Goal: Task Accomplishment & Management: Manage account settings

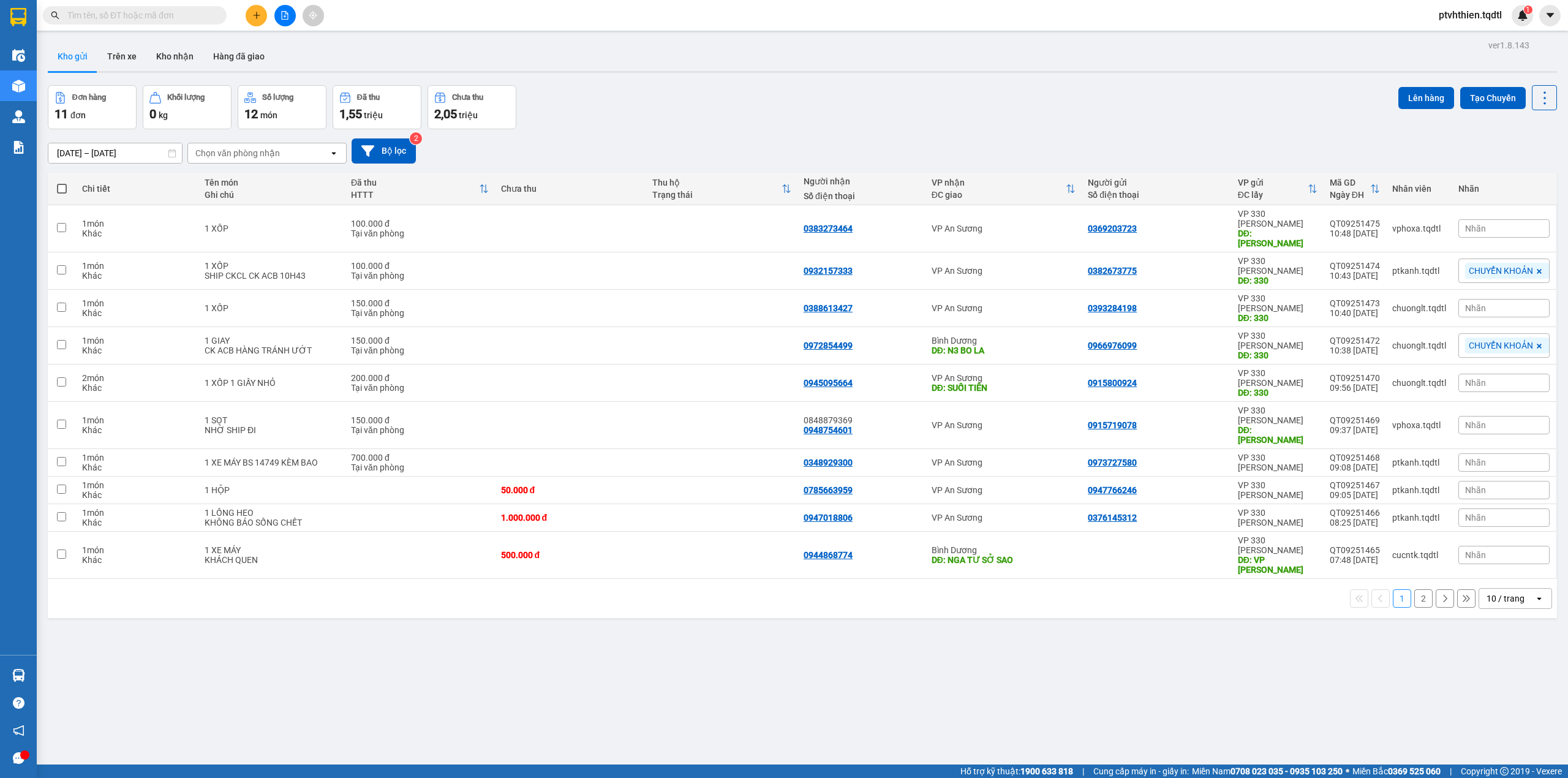
click at [86, 12] on input "text" at bounding box center [139, 15] width 144 height 13
paste input "SG09250579"
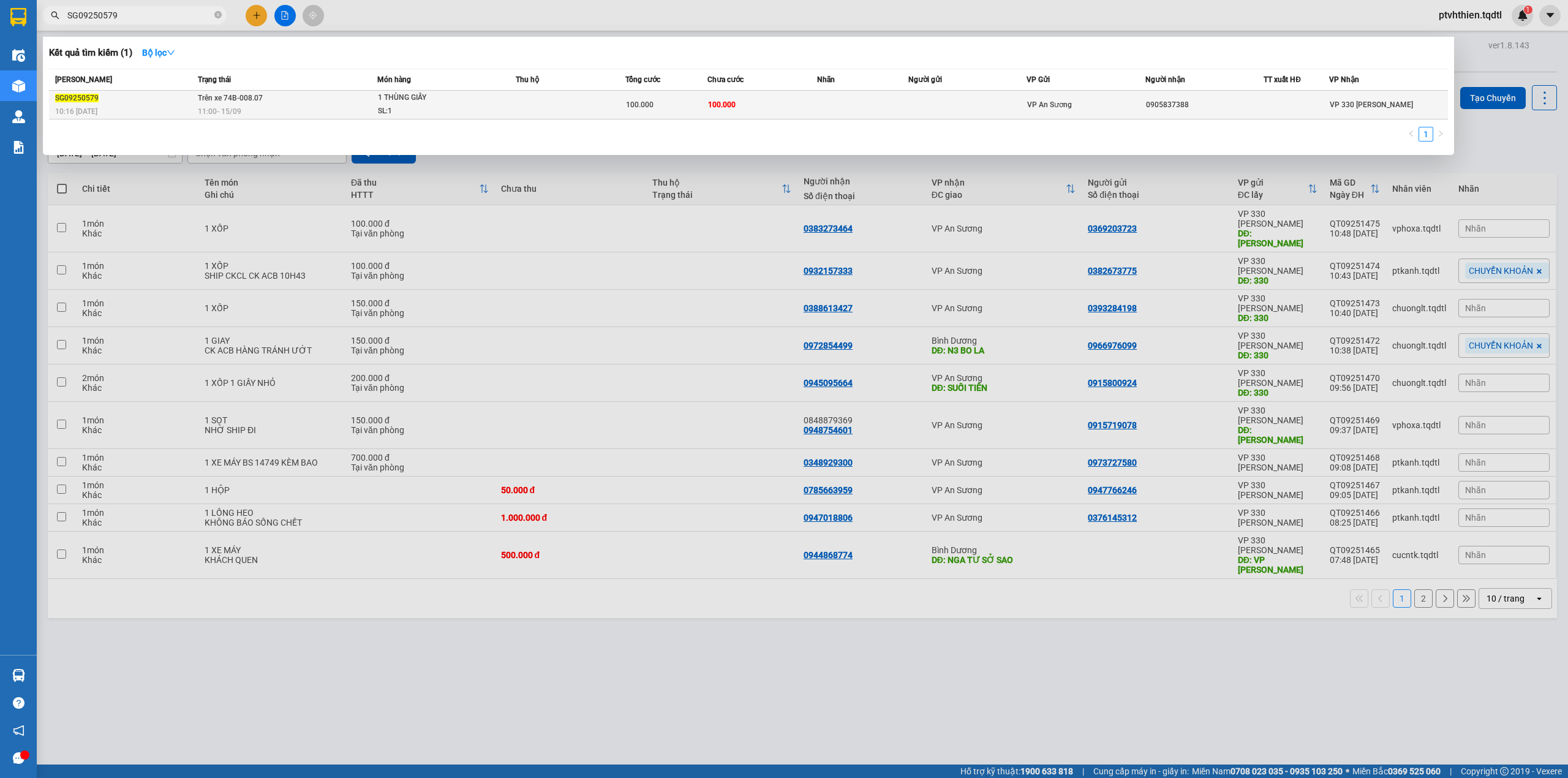
type input "SG09250579"
click at [122, 100] on div "SG09250579" at bounding box center [125, 98] width 139 height 13
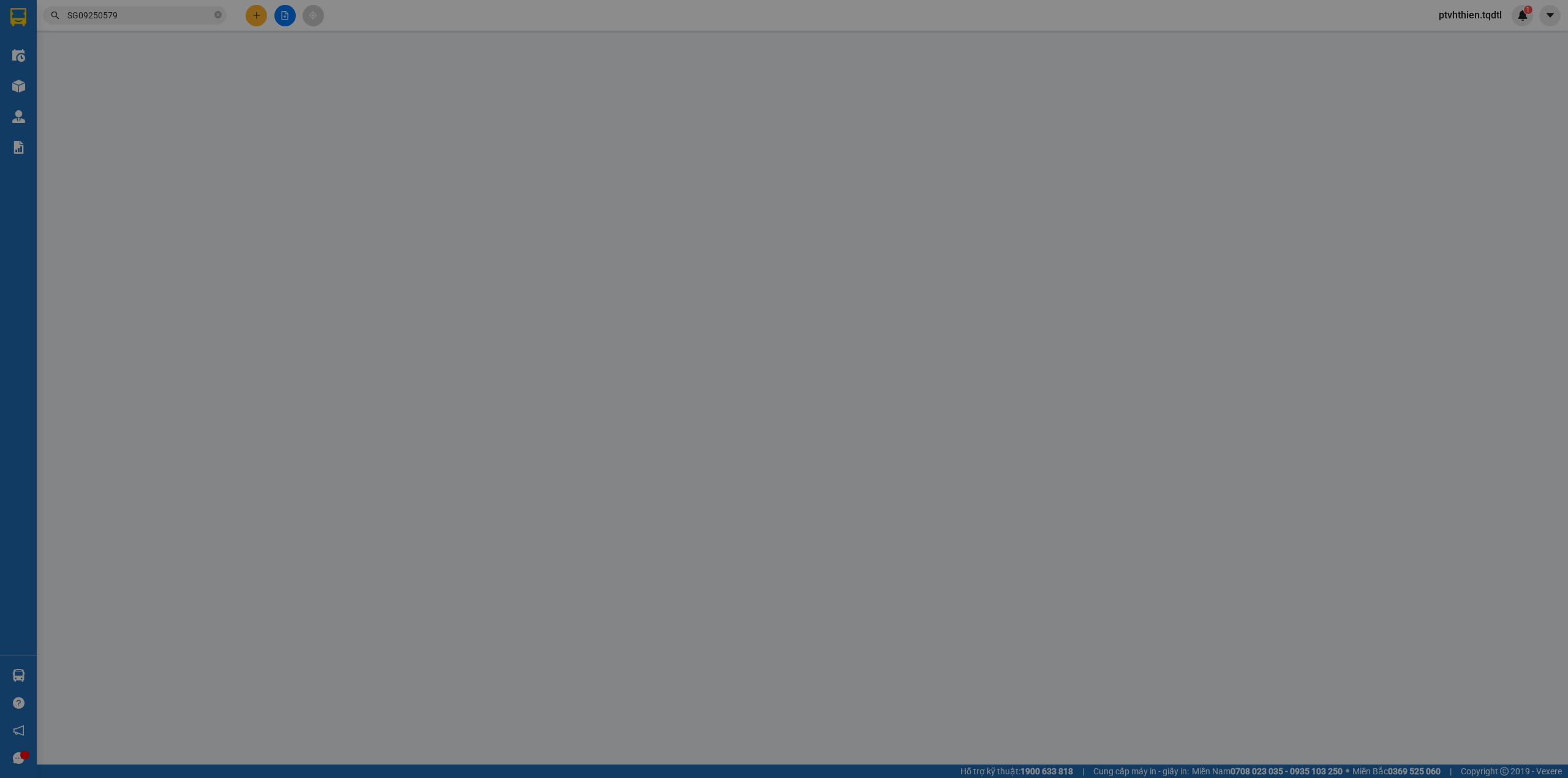
type input "0905837388"
type input "100.000"
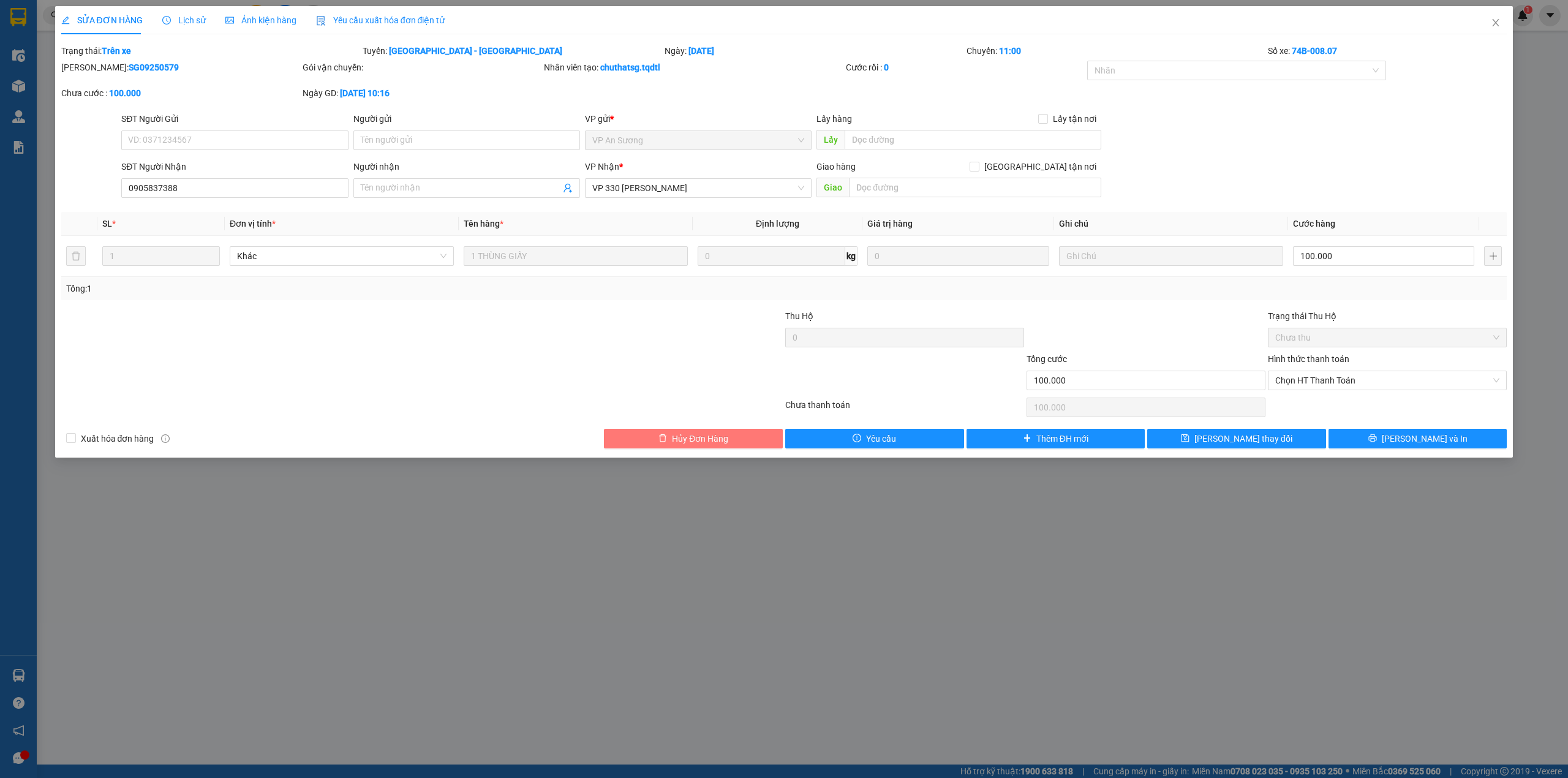
click at [638, 437] on button "Hủy Đơn Hàng" at bounding box center [694, 438] width 179 height 20
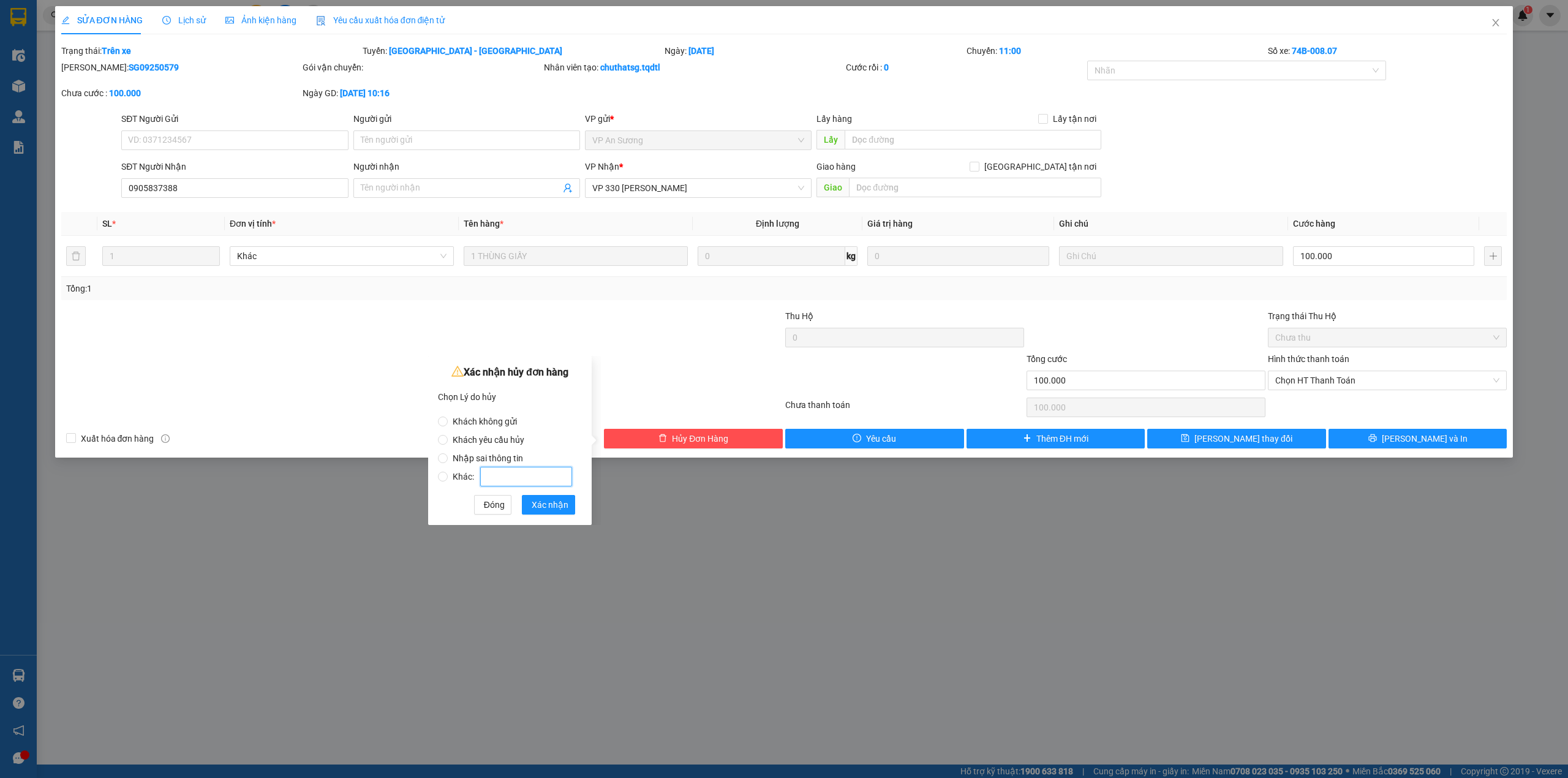
click at [503, 472] on input "Khác:" at bounding box center [526, 476] width 92 height 20
radio input "true"
type input "GỬI NHẦM XE HUỶ TẠO LẠI"
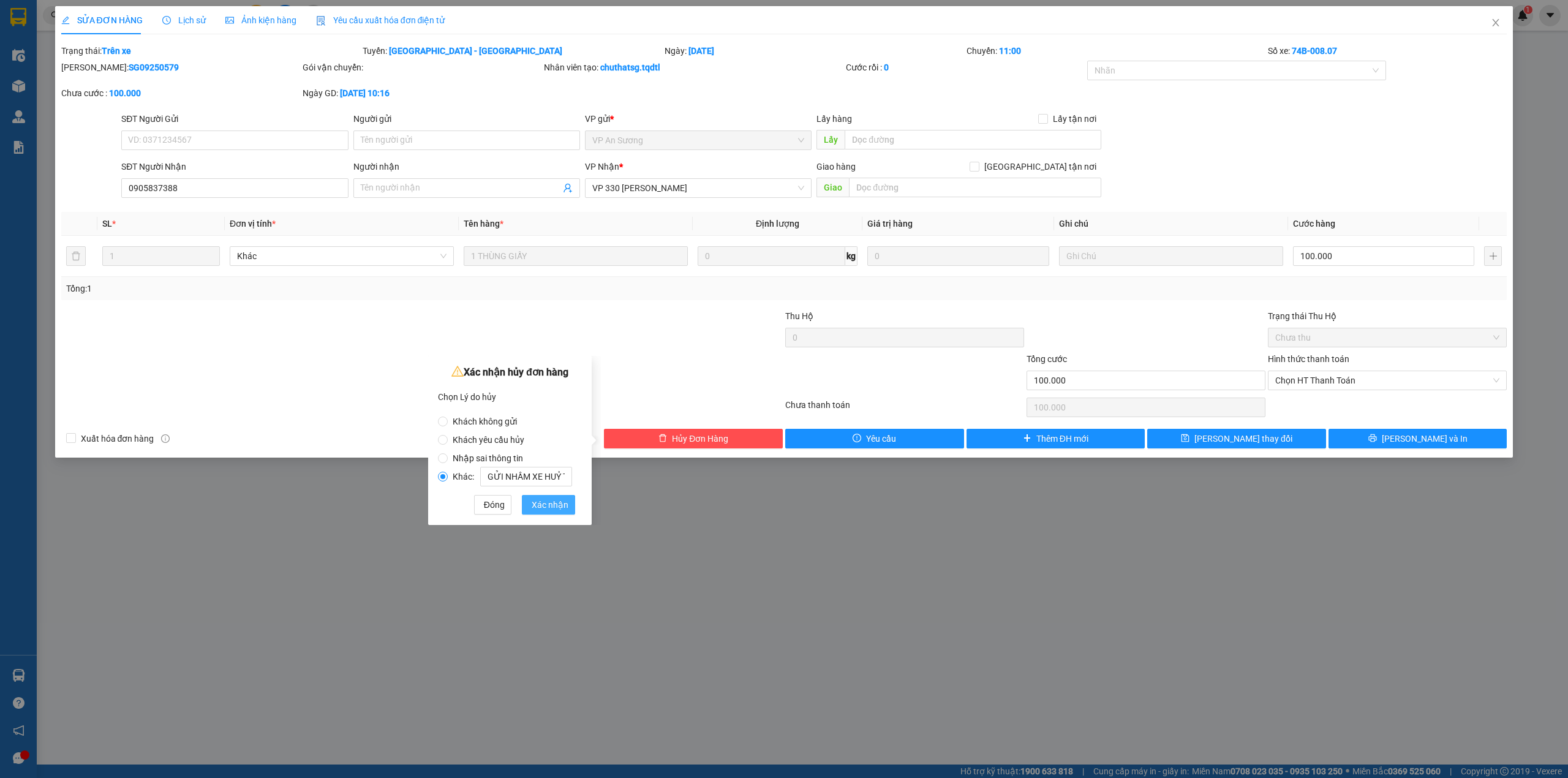
click at [532, 500] on span "Xác nhận" at bounding box center [550, 504] width 37 height 13
